Goal: Information Seeking & Learning: Learn about a topic

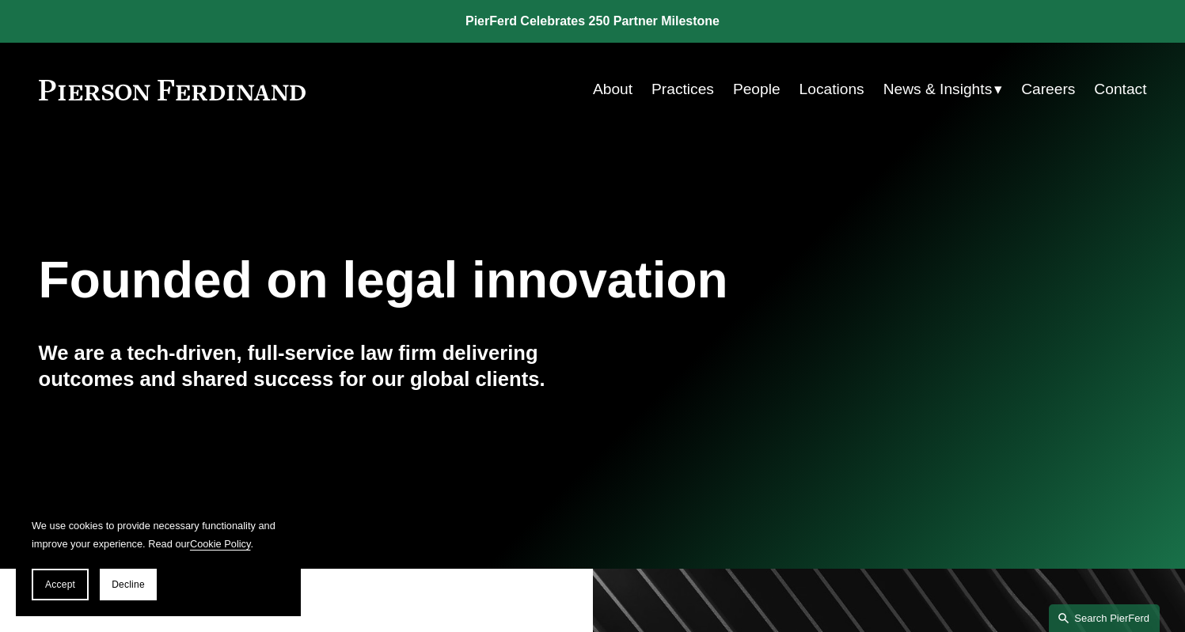
click at [1118, 611] on link "Search this site" at bounding box center [1104, 619] width 111 height 28
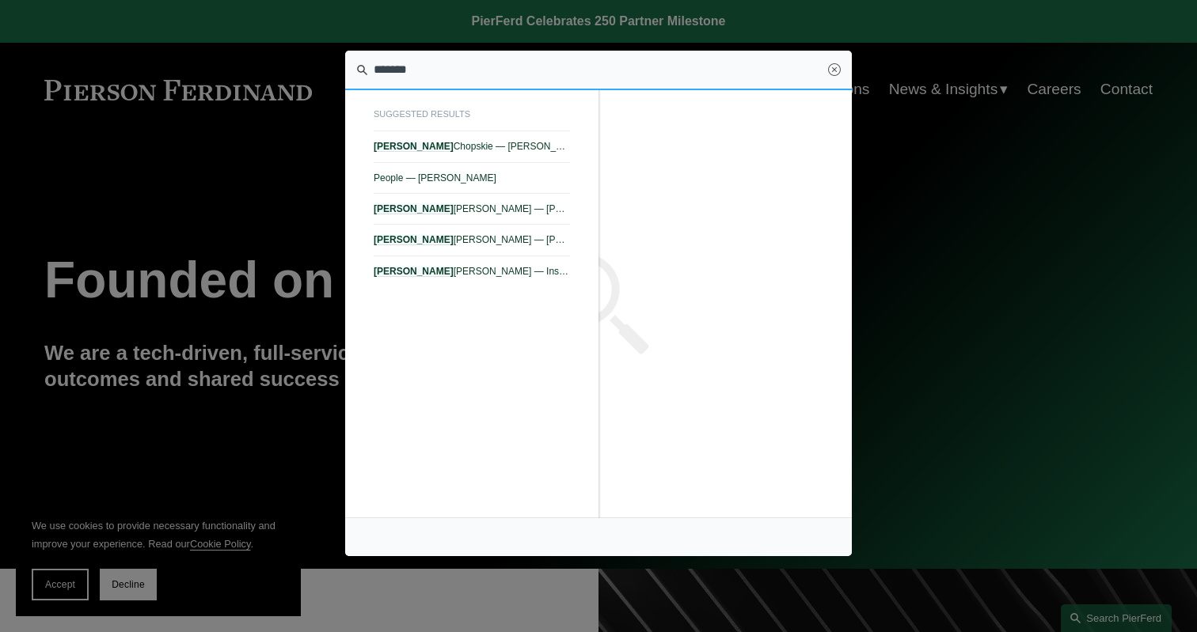
type input "********"
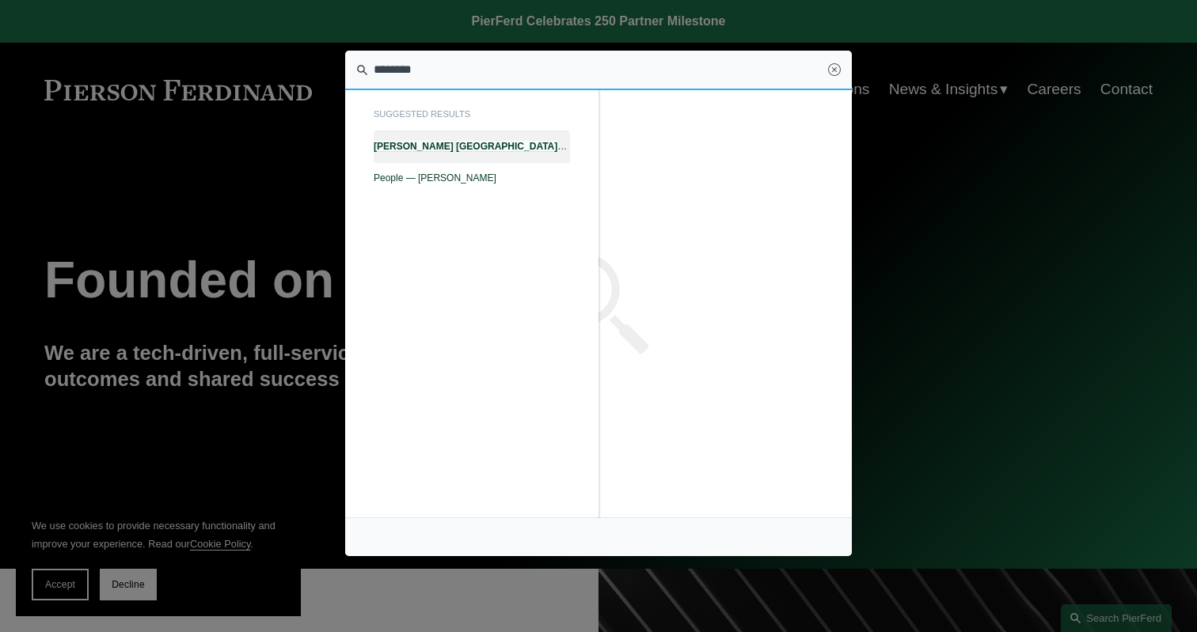
click at [479, 138] on link "[PERSON_NAME] — [PERSON_NAME]" at bounding box center [472, 146] width 196 height 31
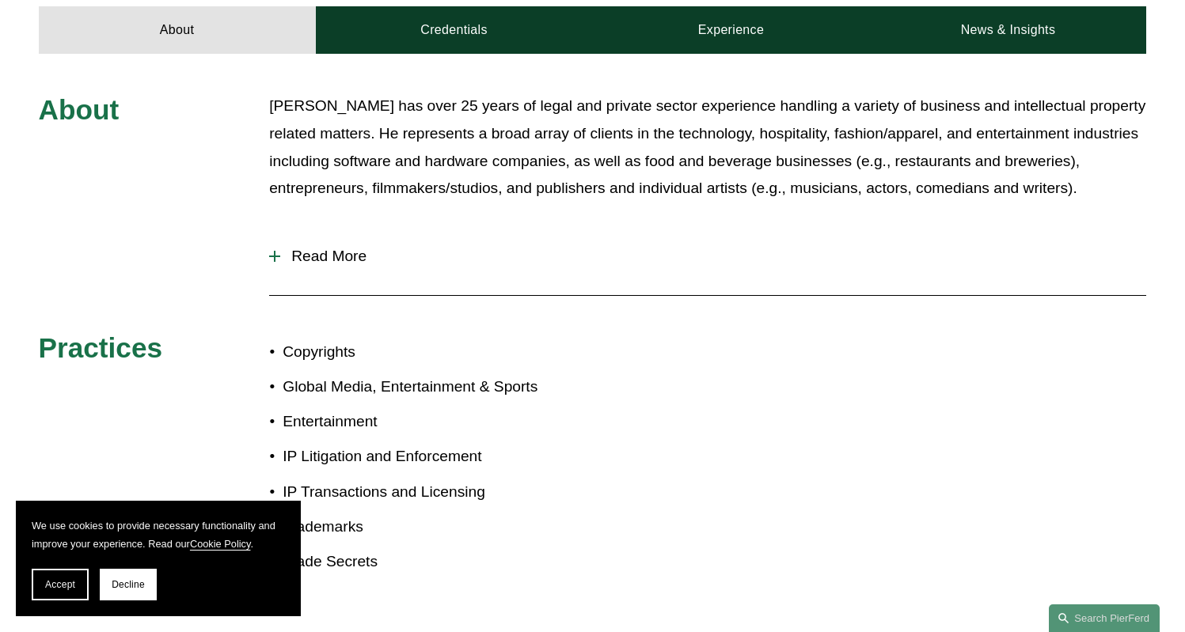
scroll to position [586, 0]
click at [302, 248] on span "Read More" at bounding box center [713, 256] width 866 height 17
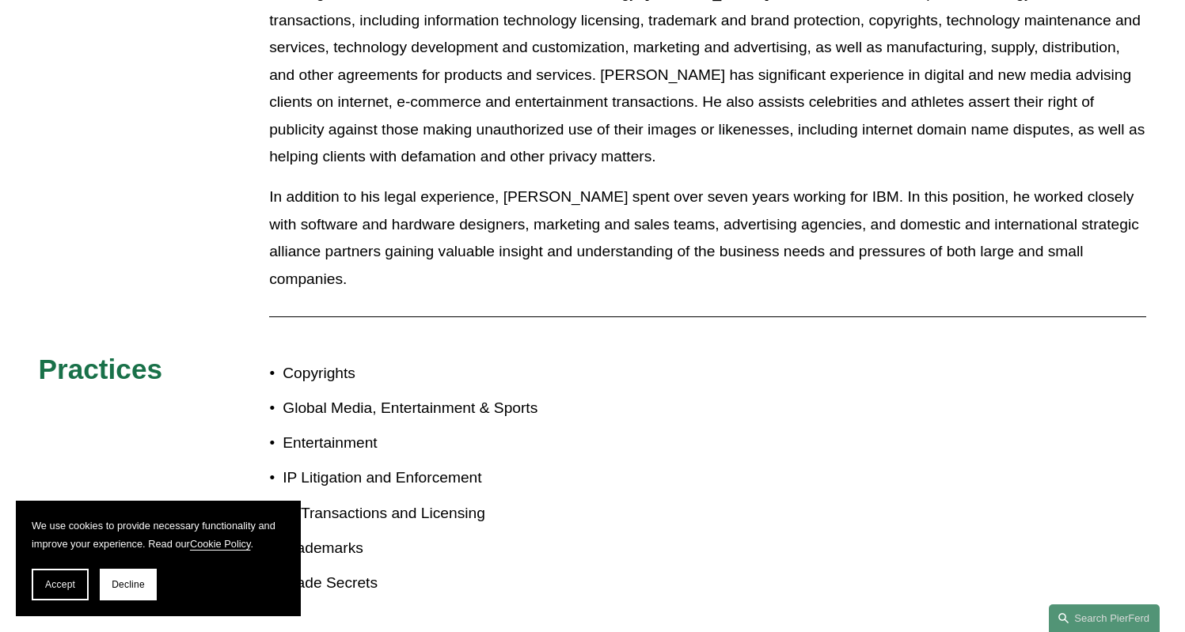
scroll to position [896, 0]
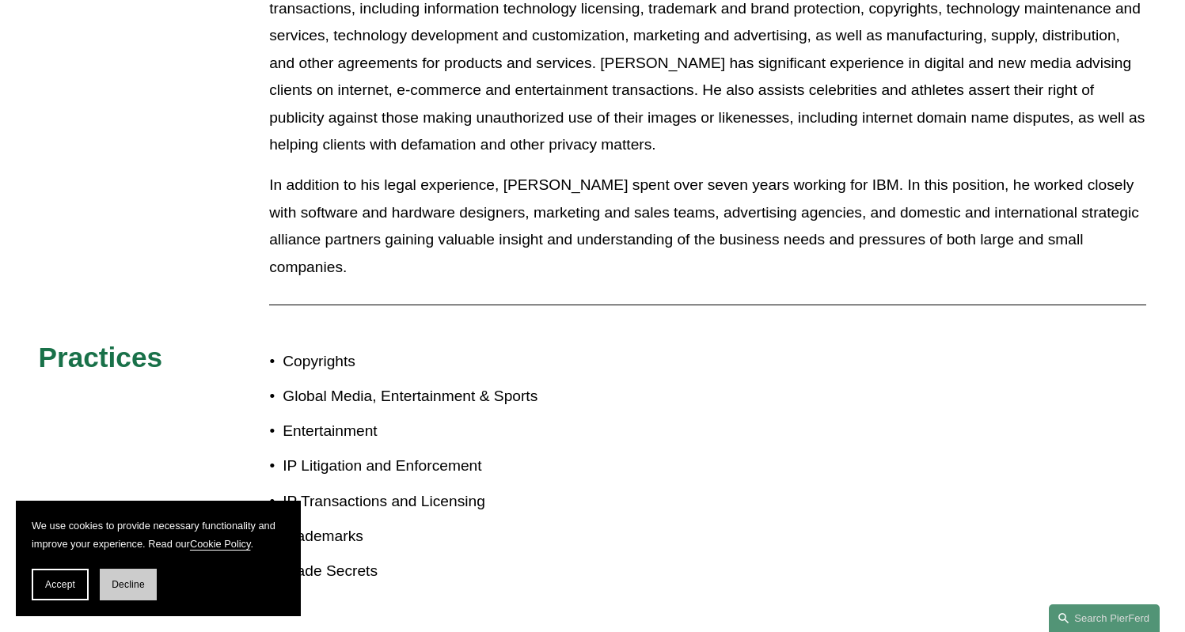
click at [139, 590] on span "Decline" at bounding box center [128, 584] width 33 height 11
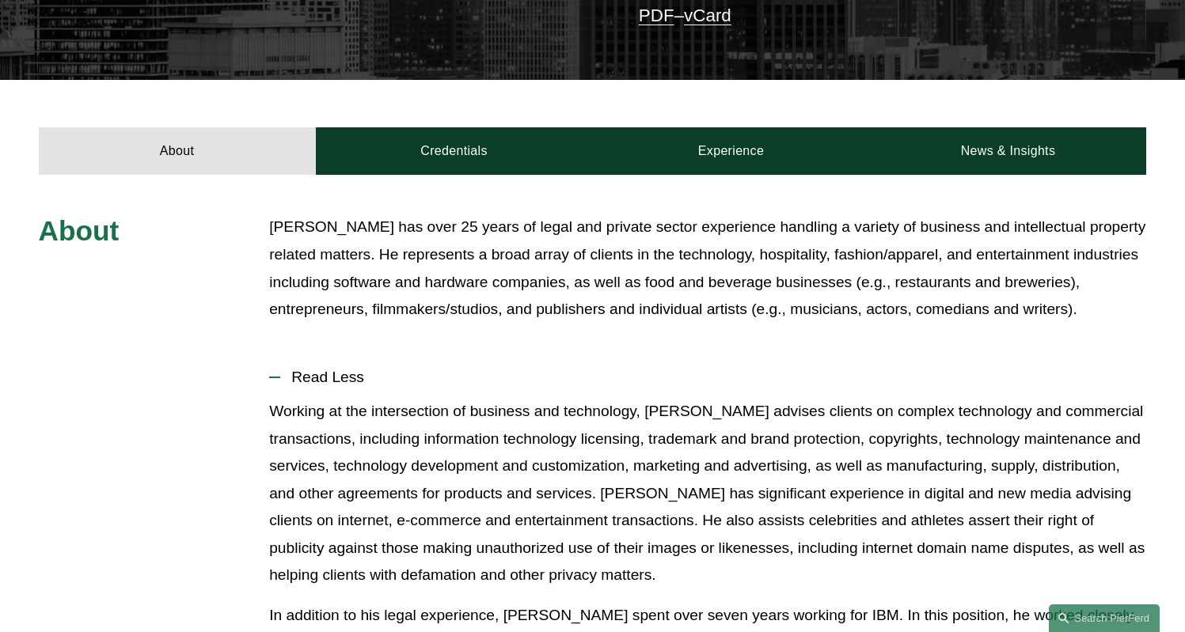
scroll to position [482, 0]
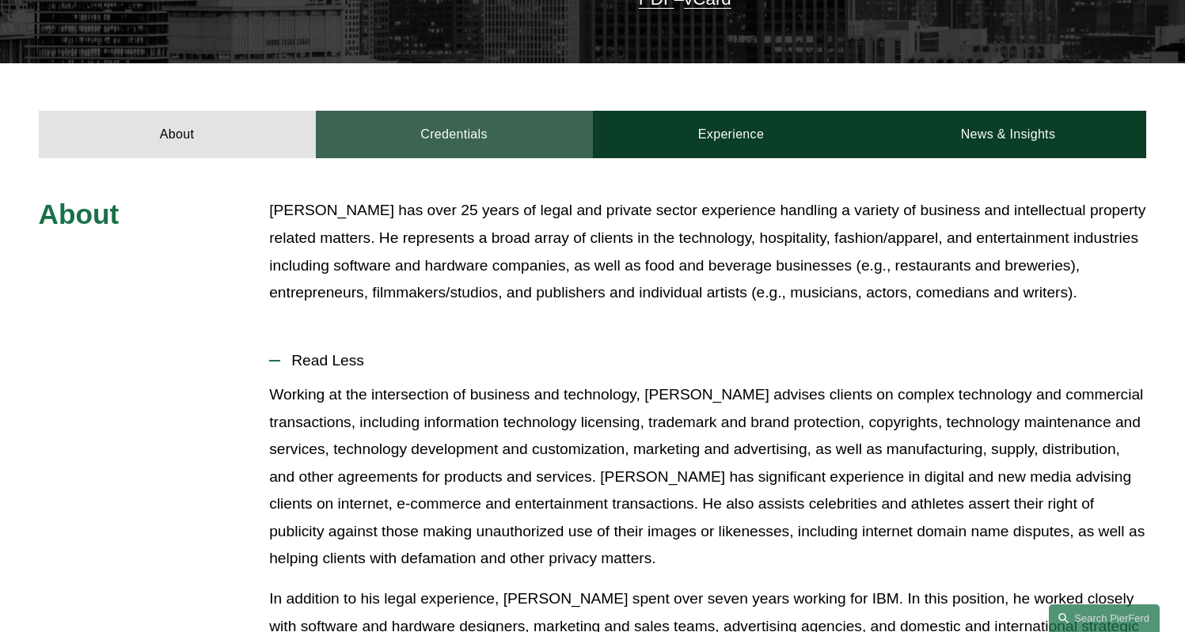
click at [473, 114] on link "Credentials" at bounding box center [454, 134] width 277 height 47
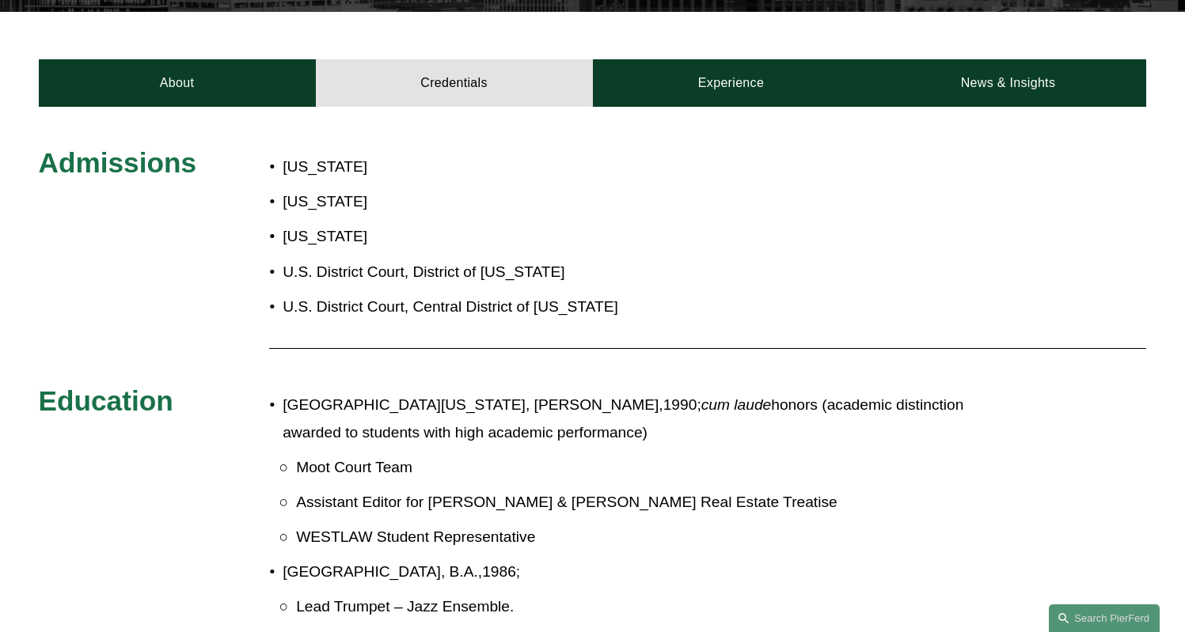
scroll to position [533, 0]
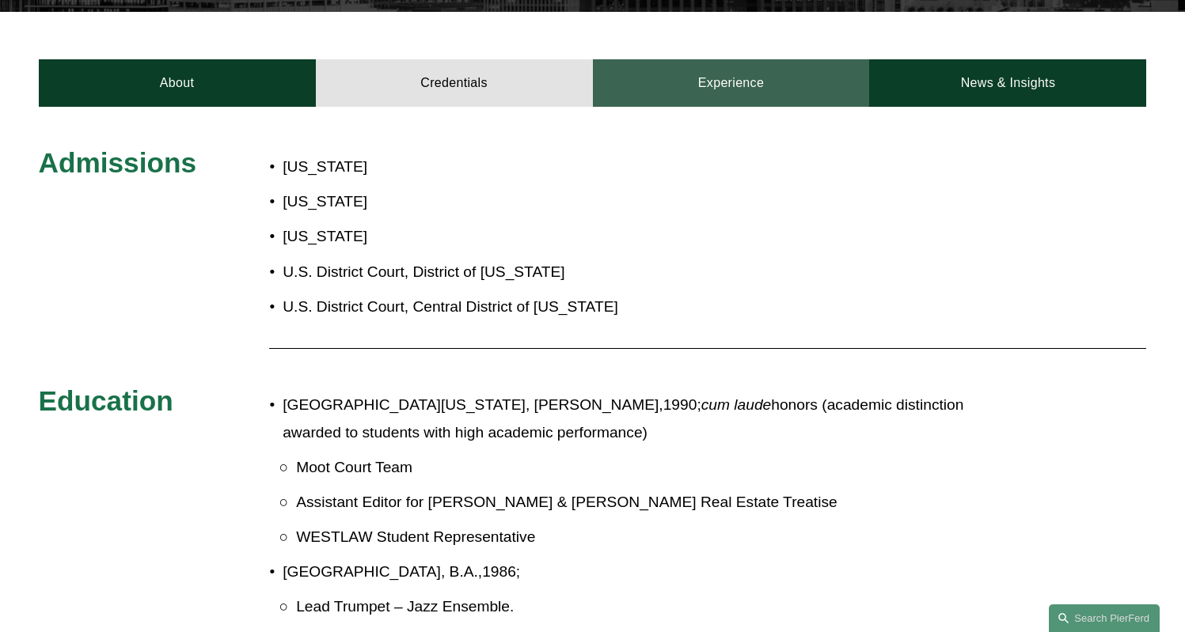
click at [746, 59] on link "Experience" at bounding box center [731, 82] width 277 height 47
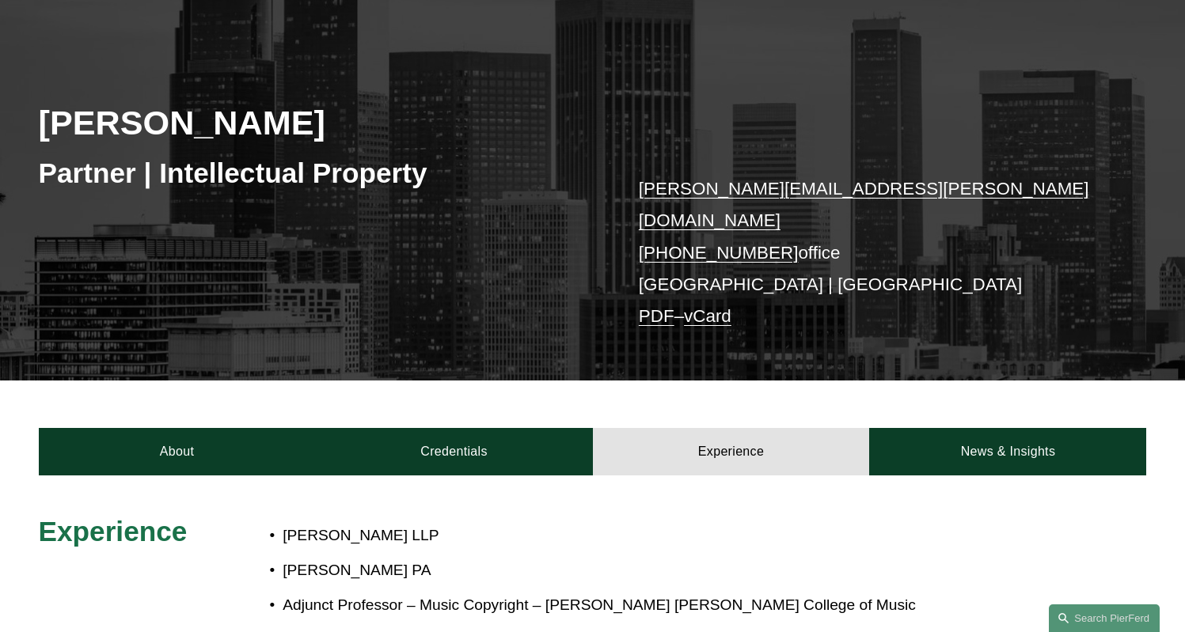
scroll to position [277, 0]
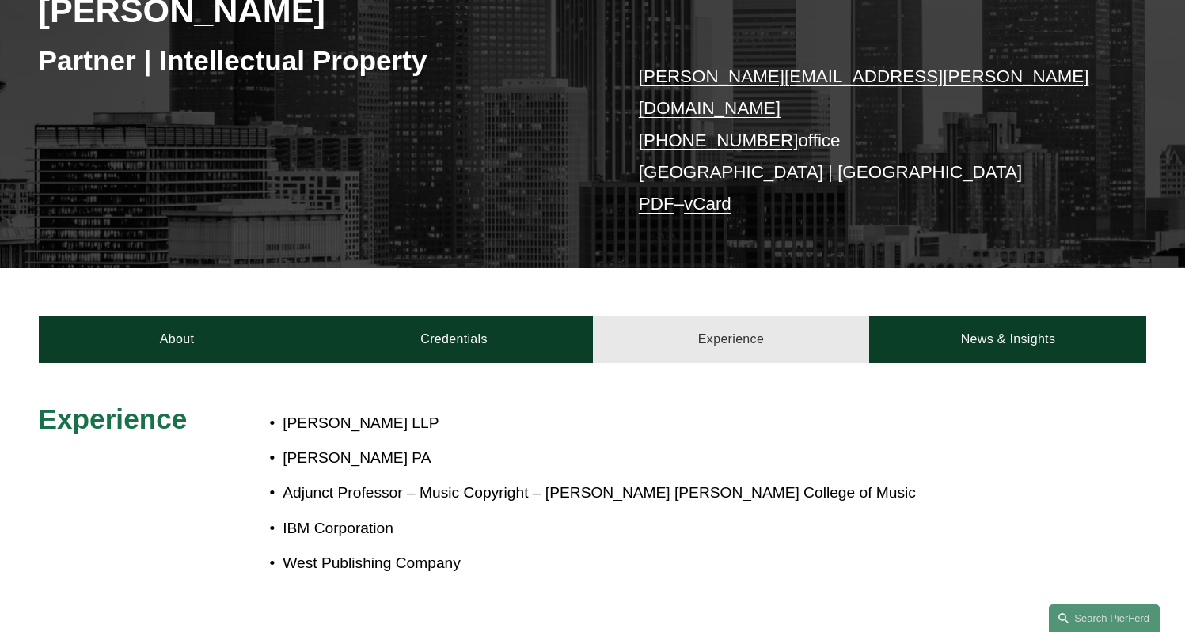
click at [696, 324] on link "Experience" at bounding box center [731, 339] width 277 height 47
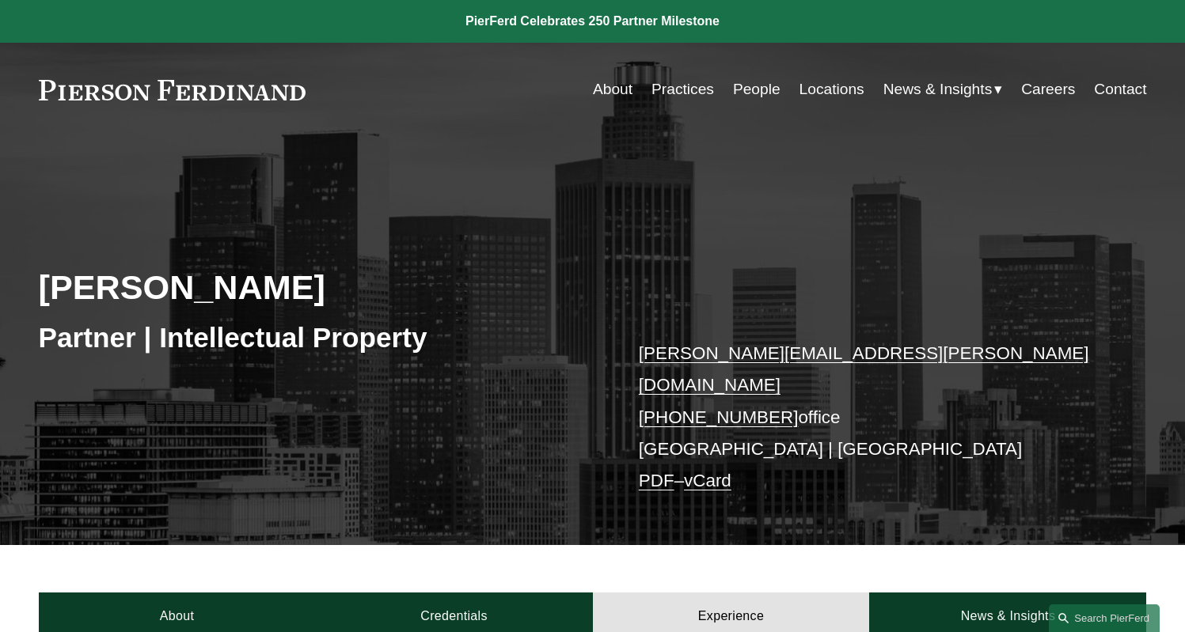
scroll to position [0, 0]
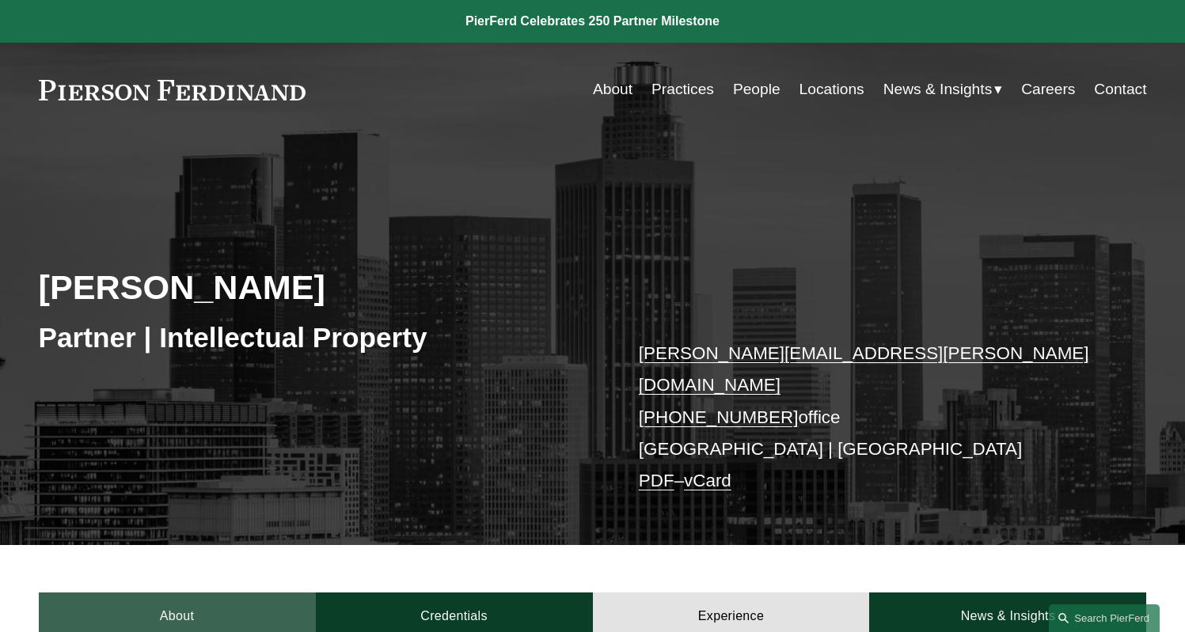
click at [186, 593] on link "About" at bounding box center [177, 616] width 277 height 47
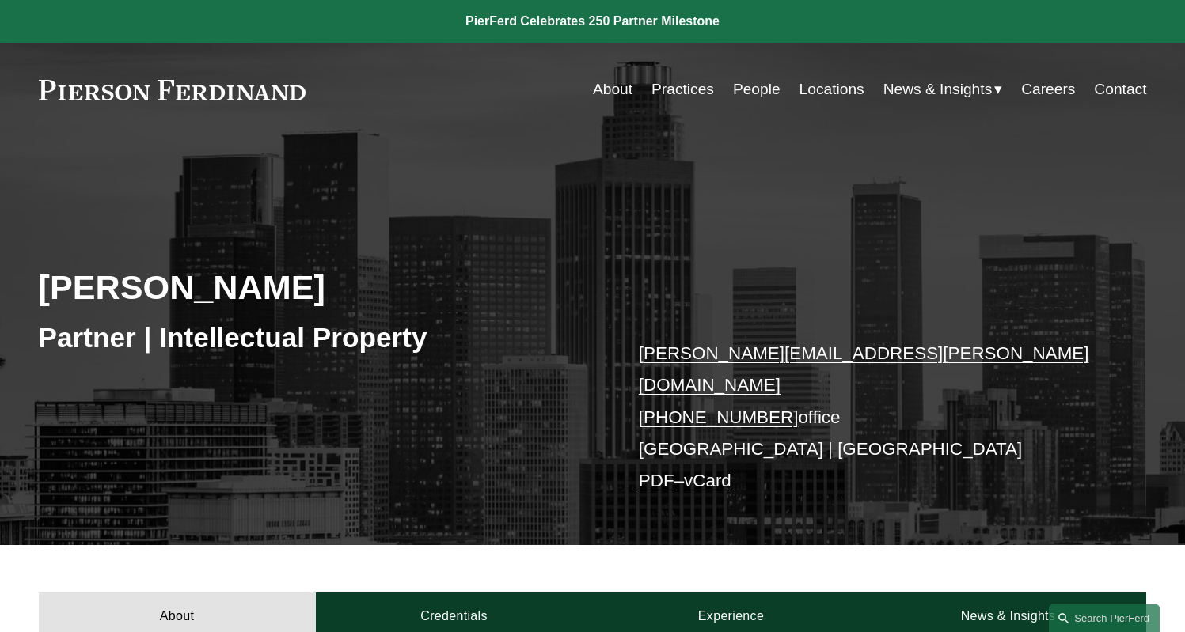
drag, startPoint x: 348, startPoint y: 290, endPoint x: 21, endPoint y: 285, distance: 327.7
click at [21, 285] on div "Gregory Perleberg Partner | Intellectual Property greg.perleberg@pierferd.com +…" at bounding box center [592, 358] width 1185 height 374
